Goal: Task Accomplishment & Management: Use online tool/utility

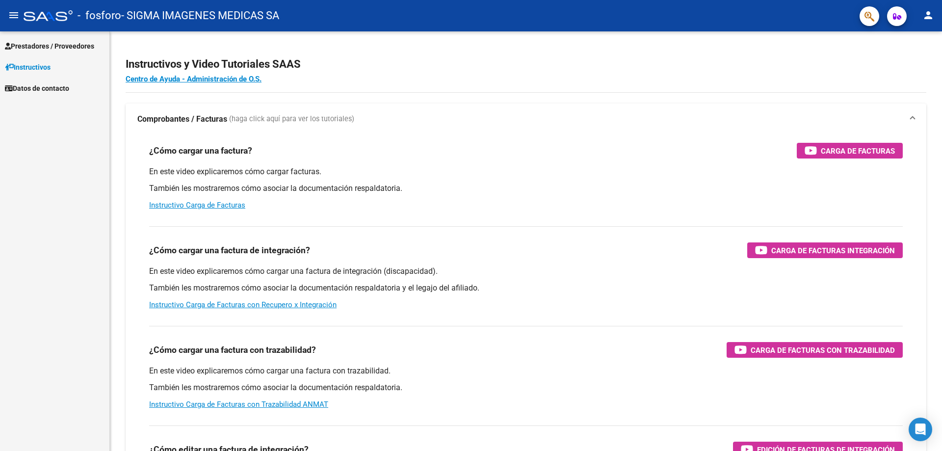
click at [85, 45] on span "Prestadores / Proveedores" at bounding box center [49, 46] width 89 height 11
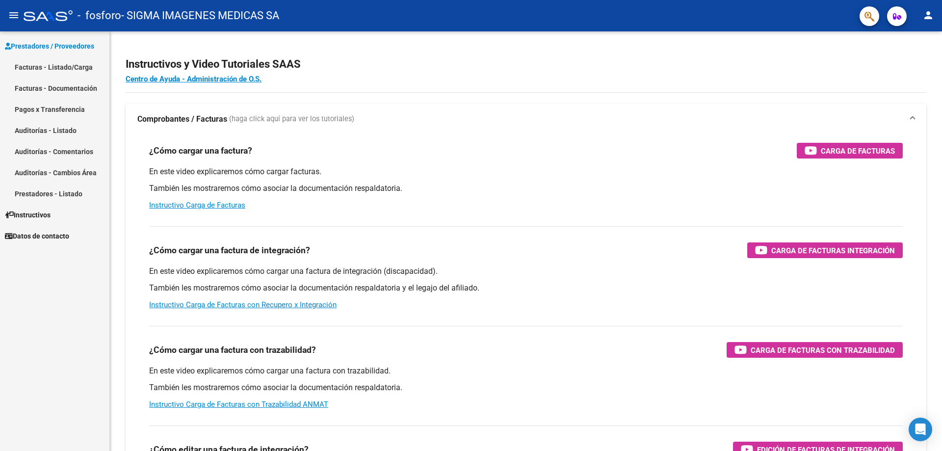
click at [67, 110] on link "Pagos x Transferencia" at bounding box center [54, 109] width 109 height 21
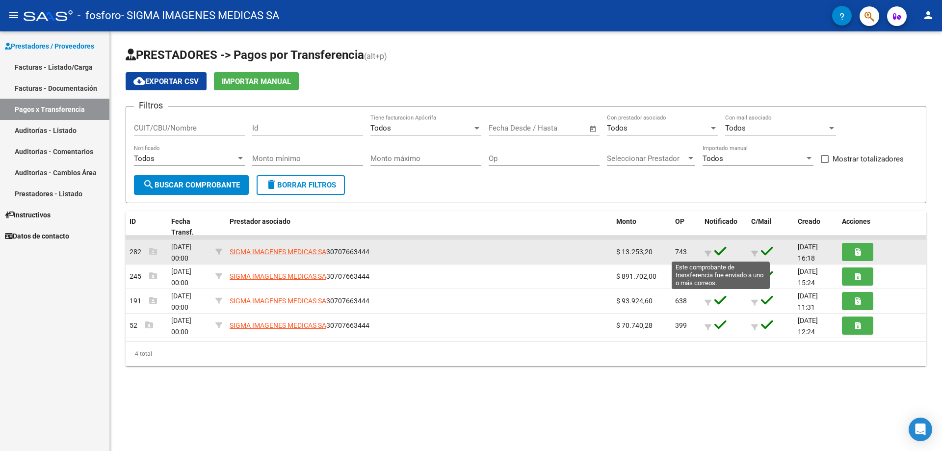
click at [720, 249] on icon at bounding box center [720, 251] width 12 height 14
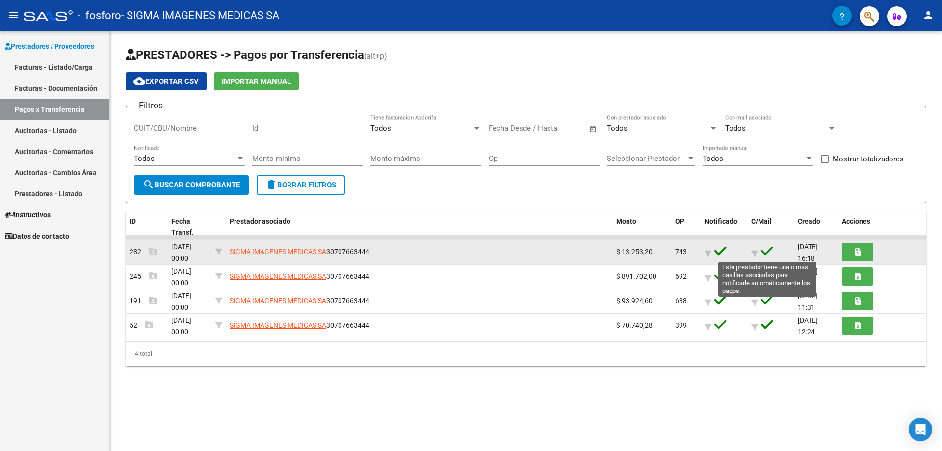
click at [767, 248] on icon at bounding box center [767, 251] width 12 height 14
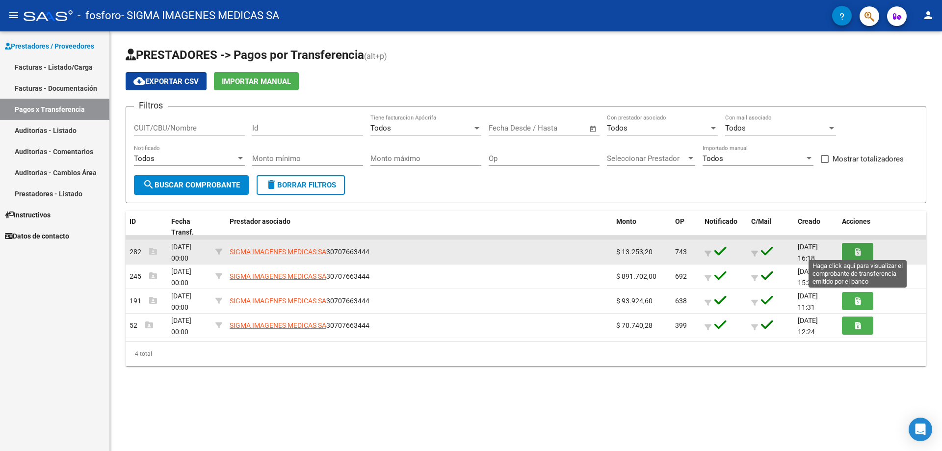
click at [856, 253] on icon "button" at bounding box center [857, 251] width 5 height 7
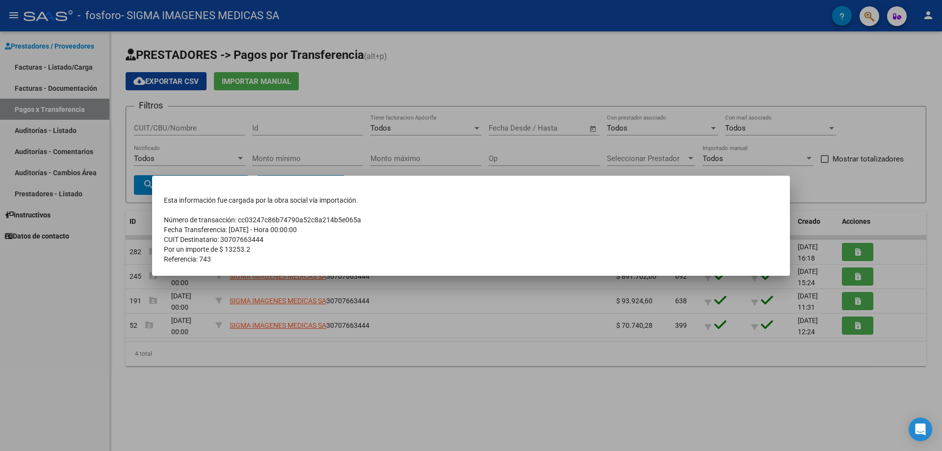
click at [577, 111] on div at bounding box center [471, 225] width 942 height 451
